Goal: Check status: Check status

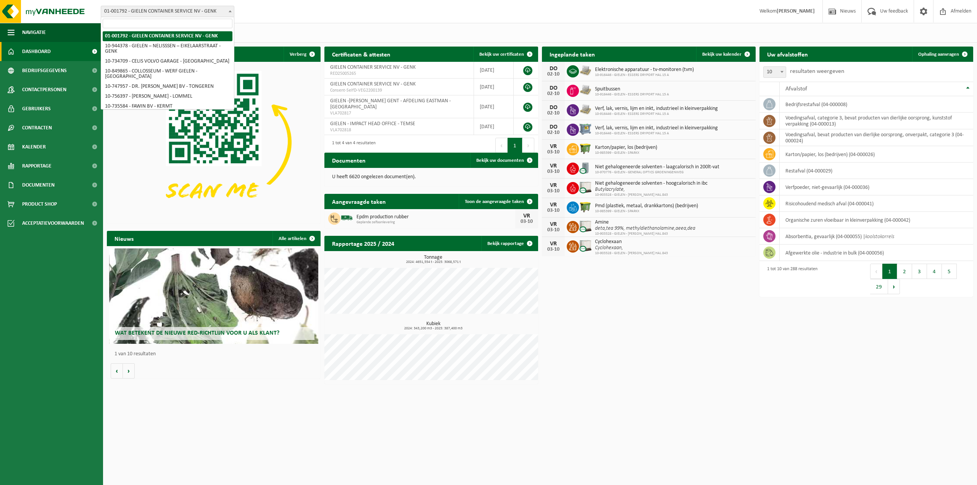
click at [151, 7] on span "01-001792 - GIELEN CONTAINER SERVICE NV - GENK" at bounding box center [167, 11] width 133 height 11
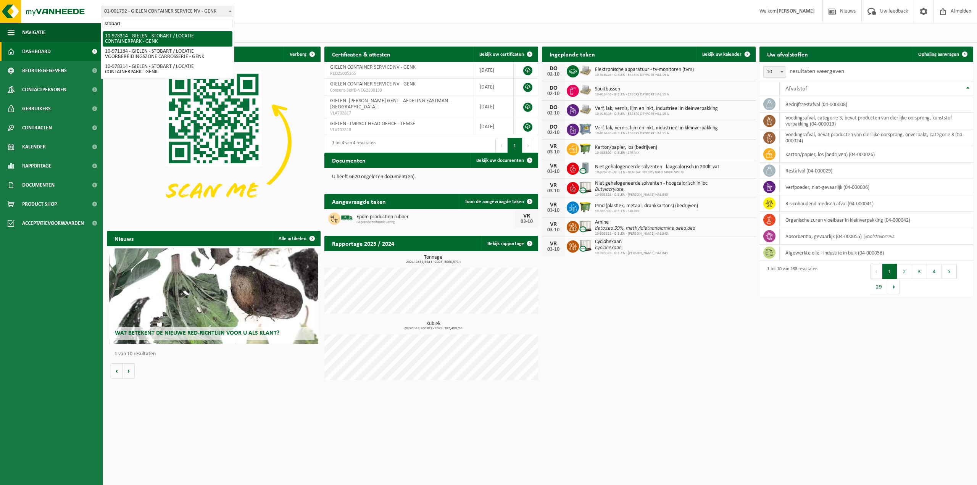
type input "stobart"
select select "160011"
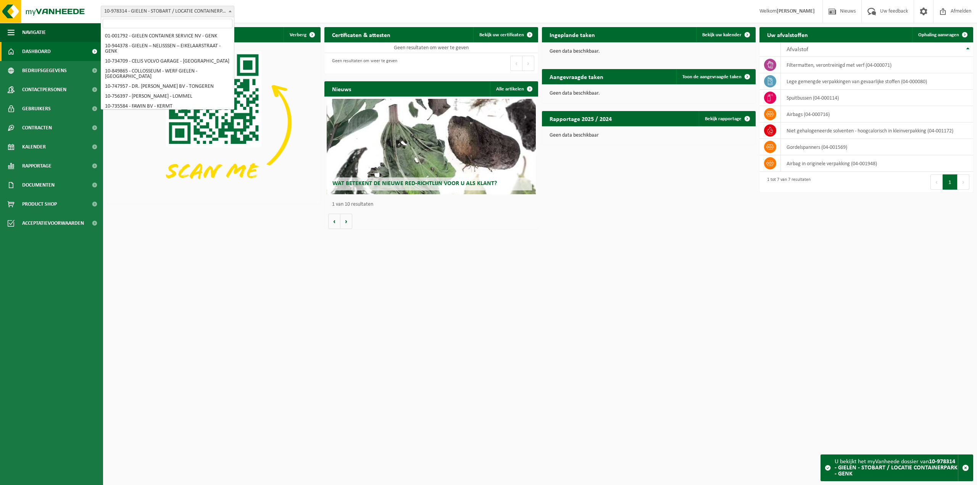
click at [185, 10] on span "10-978314 - GIELEN - STOBART / LOCATIE CONTAINERPARK - GENK" at bounding box center [167, 11] width 133 height 11
select select "155605"
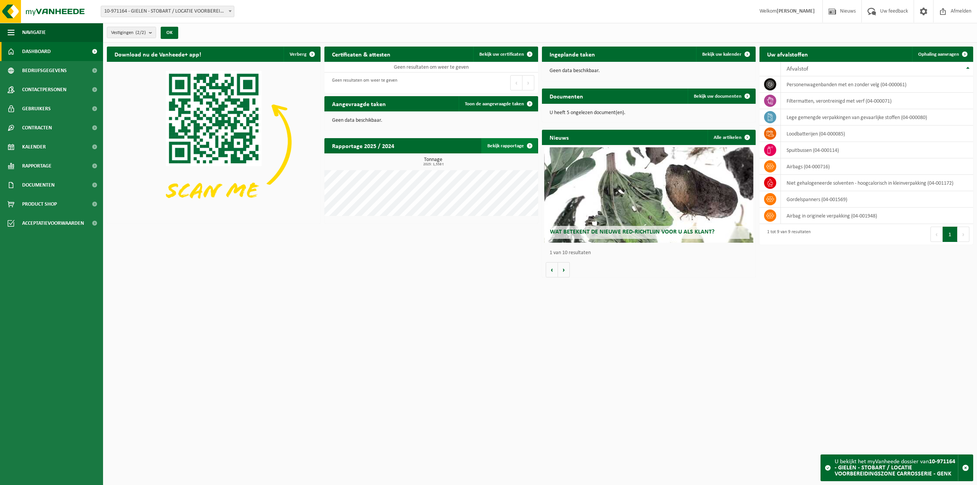
click at [507, 146] on link "Bekijk rapportage" at bounding box center [509, 145] width 56 height 15
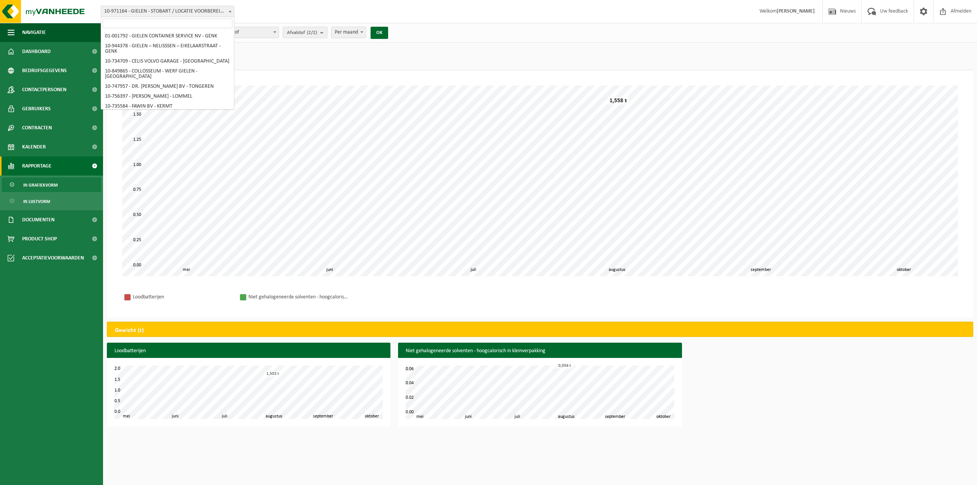
click at [190, 11] on span "10-971164 - GIELEN - STOBART / LOCATIE VOORBEREIDINGSZONE CARROSSERIE - GENK" at bounding box center [167, 11] width 133 height 11
select select "160011"
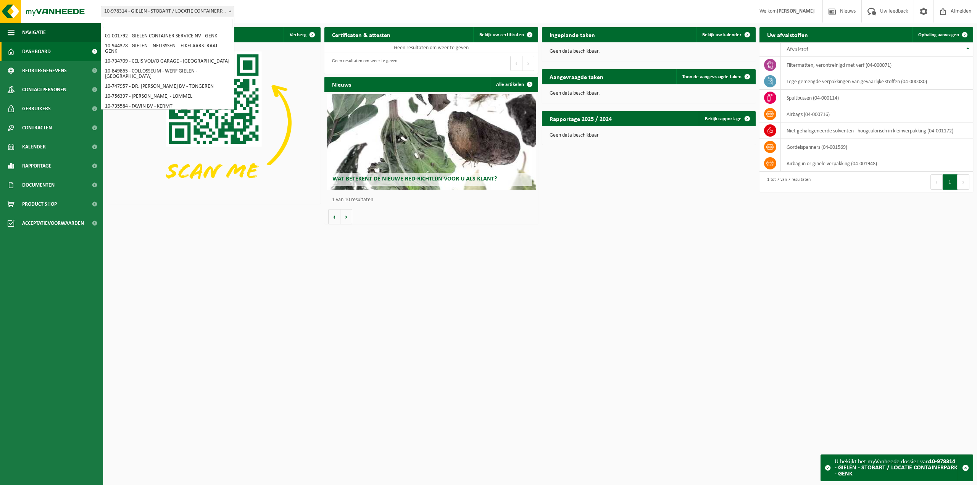
click at [218, 11] on span "10-978314 - GIELEN - STOBART / LOCATIE CONTAINERPARK - GENK" at bounding box center [167, 11] width 133 height 11
select select "155605"
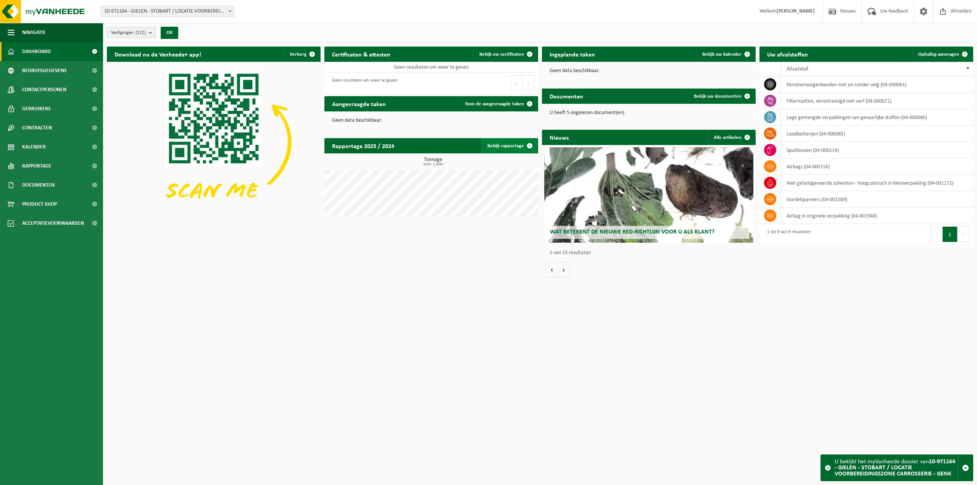
click at [523, 144] on span at bounding box center [529, 145] width 15 height 15
